Goal: Check status: Check status

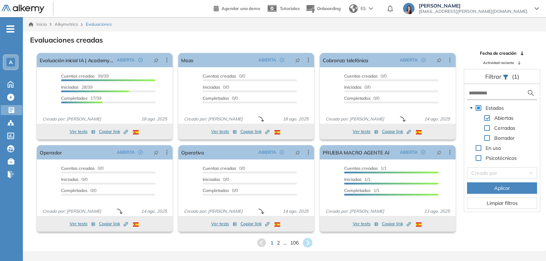
click at [308, 240] on icon at bounding box center [308, 243] width 10 height 10
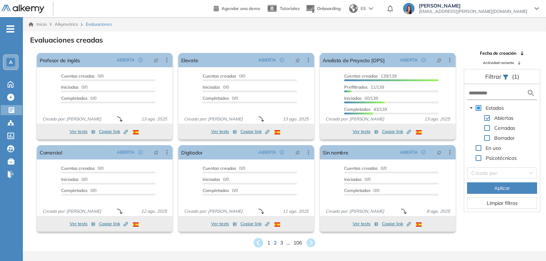
click at [260, 243] on icon at bounding box center [258, 243] width 10 height 10
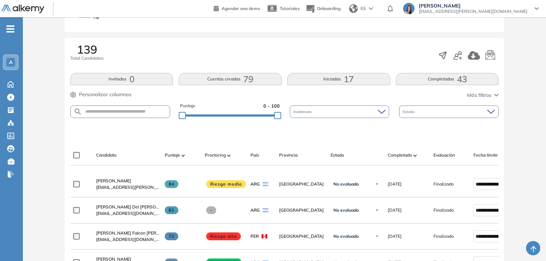
scroll to position [98, 0]
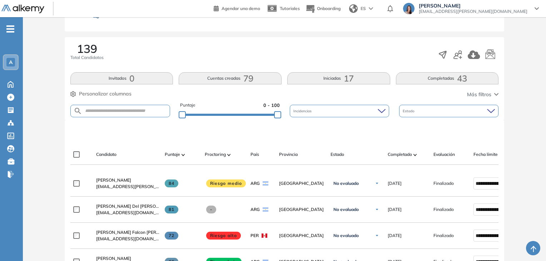
click at [414, 76] on button "Completadas 43" at bounding box center [447, 78] width 103 height 12
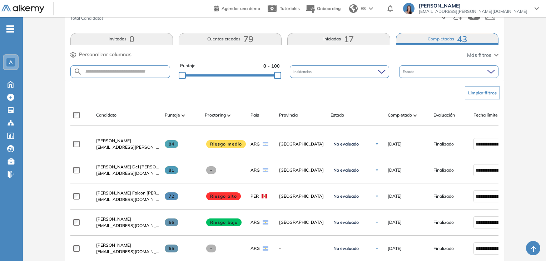
scroll to position [137, 0]
click at [118, 73] on input "text" at bounding box center [126, 71] width 88 height 5
type input "****"
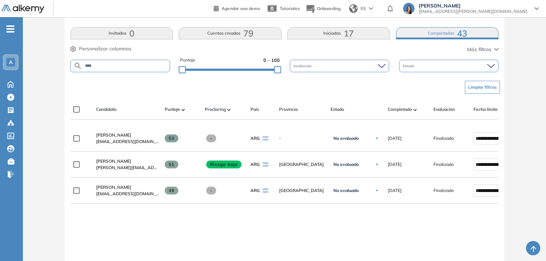
scroll to position [143, 0]
click at [304, 31] on button "Iniciadas 17" at bounding box center [338, 33] width 103 height 12
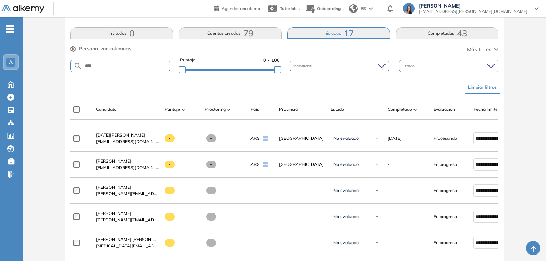
click at [123, 66] on input "****" at bounding box center [126, 65] width 88 height 5
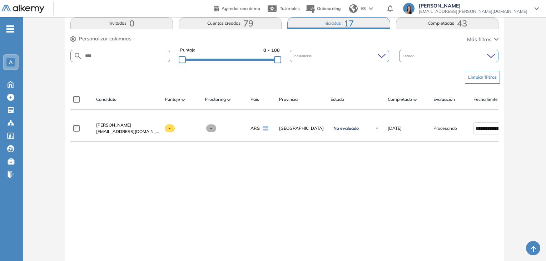
scroll to position [154, 0]
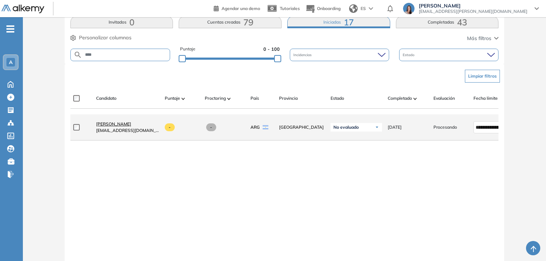
click at [129, 127] on span "Agustina Magallanes" at bounding box center [113, 123] width 35 height 5
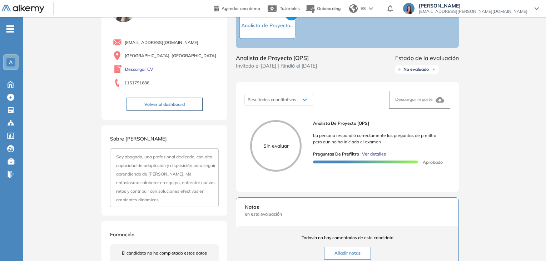
scroll to position [46, 0]
